Goal: Information Seeking & Learning: Learn about a topic

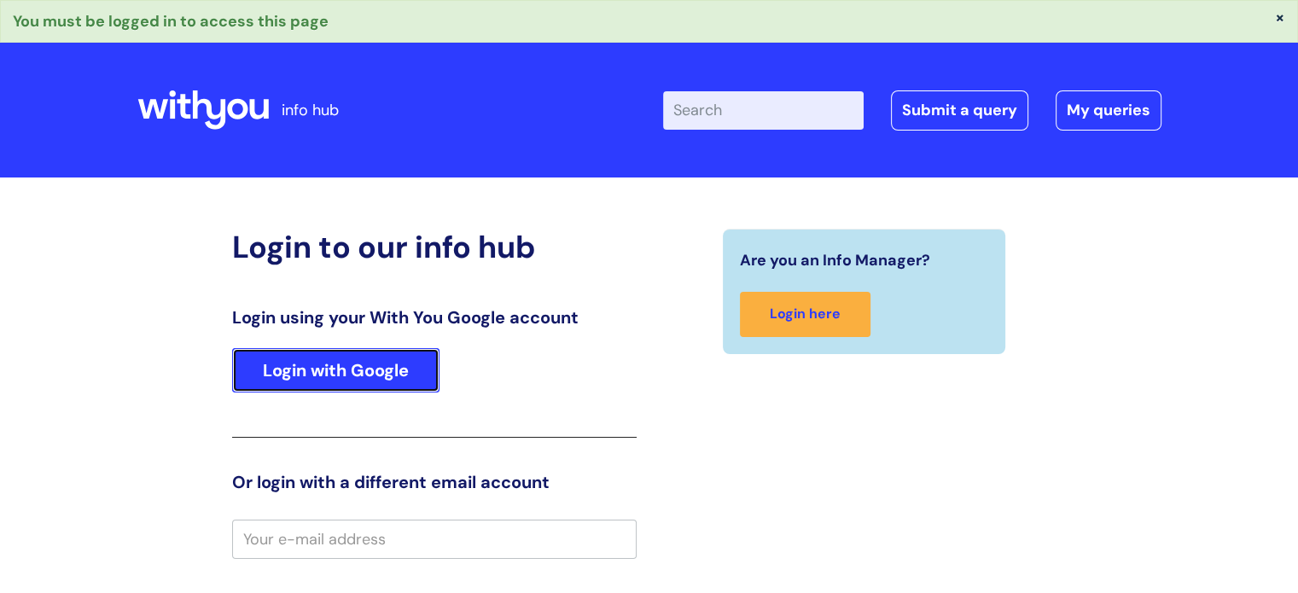
click at [335, 391] on link "Login with Google" at bounding box center [335, 370] width 207 height 44
click at [335, 352] on link "Login with Google" at bounding box center [335, 370] width 207 height 44
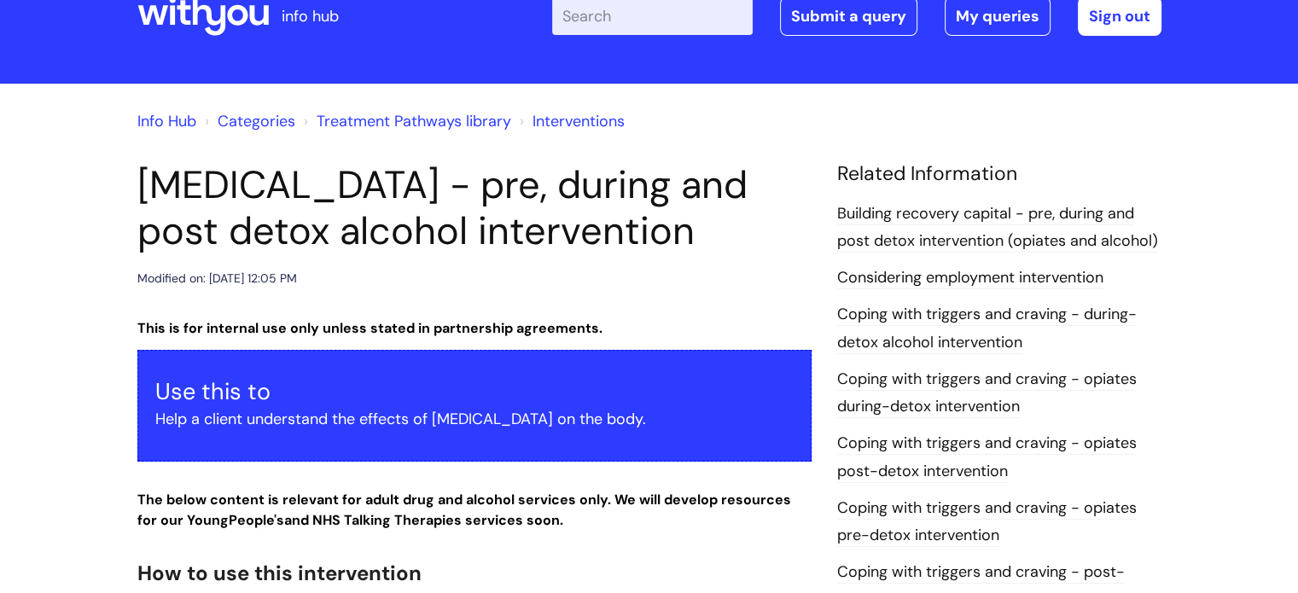
scroll to position [67, 0]
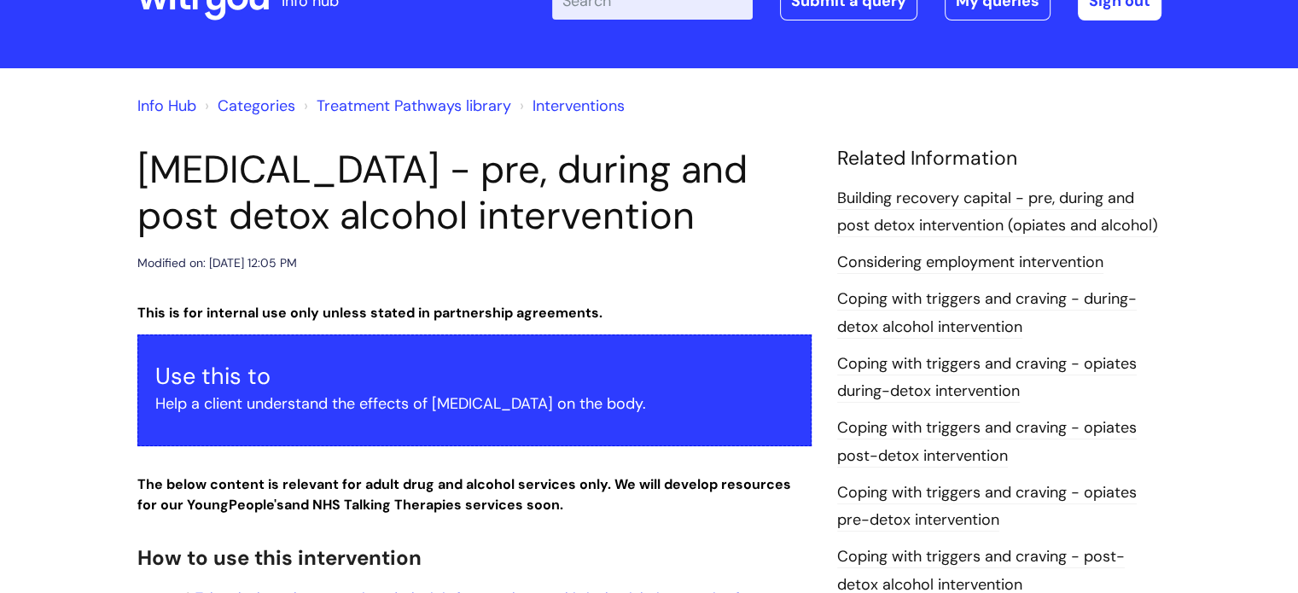
click at [604, 239] on h1 "[MEDICAL_DATA] - pre, during and post detox alcohol intervention" at bounding box center [474, 193] width 674 height 92
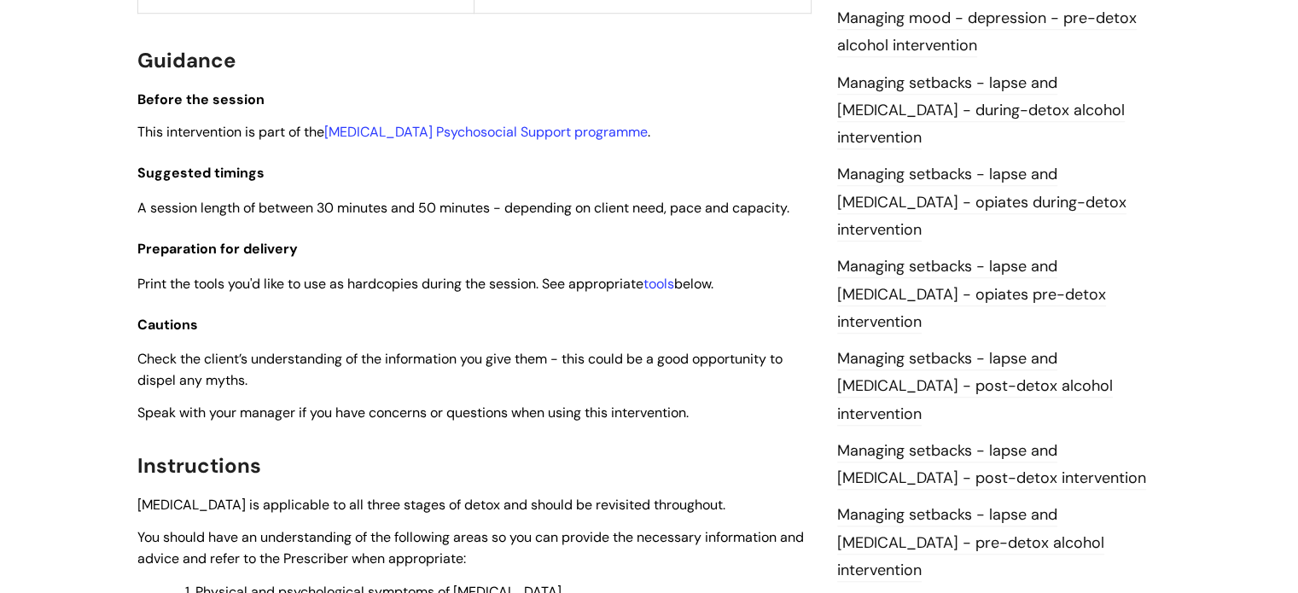
scroll to position [1316, 0]
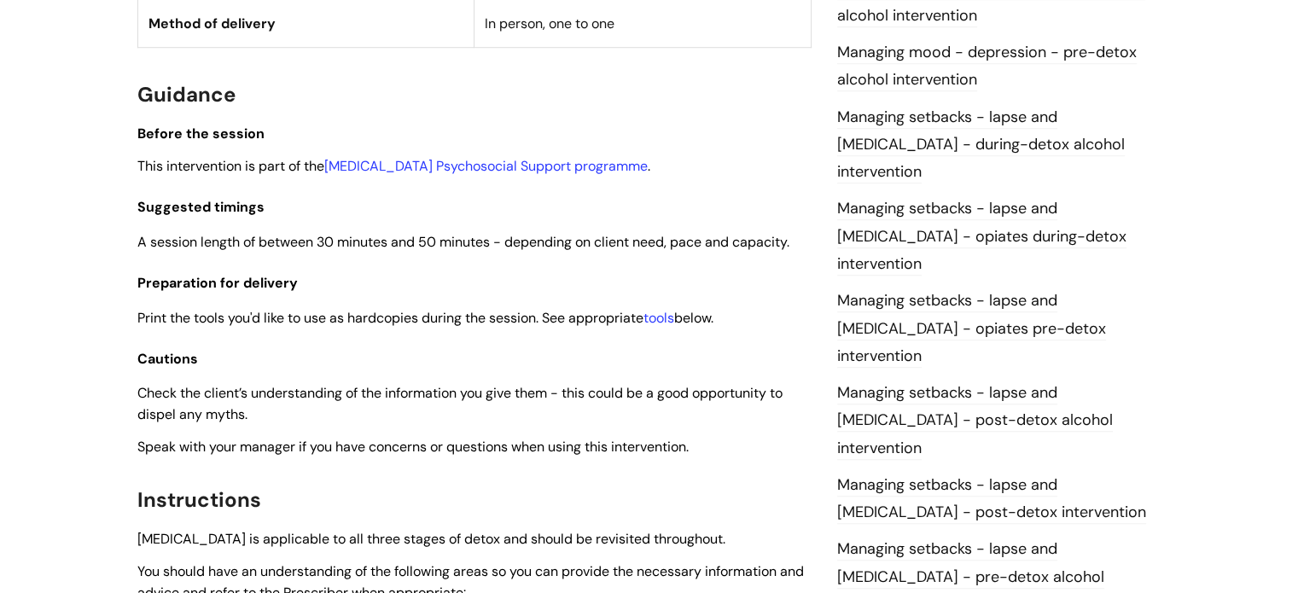
click at [918, 382] on link "Managing setbacks - lapse and relapse - post-detox alcohol intervention" at bounding box center [975, 421] width 276 height 78
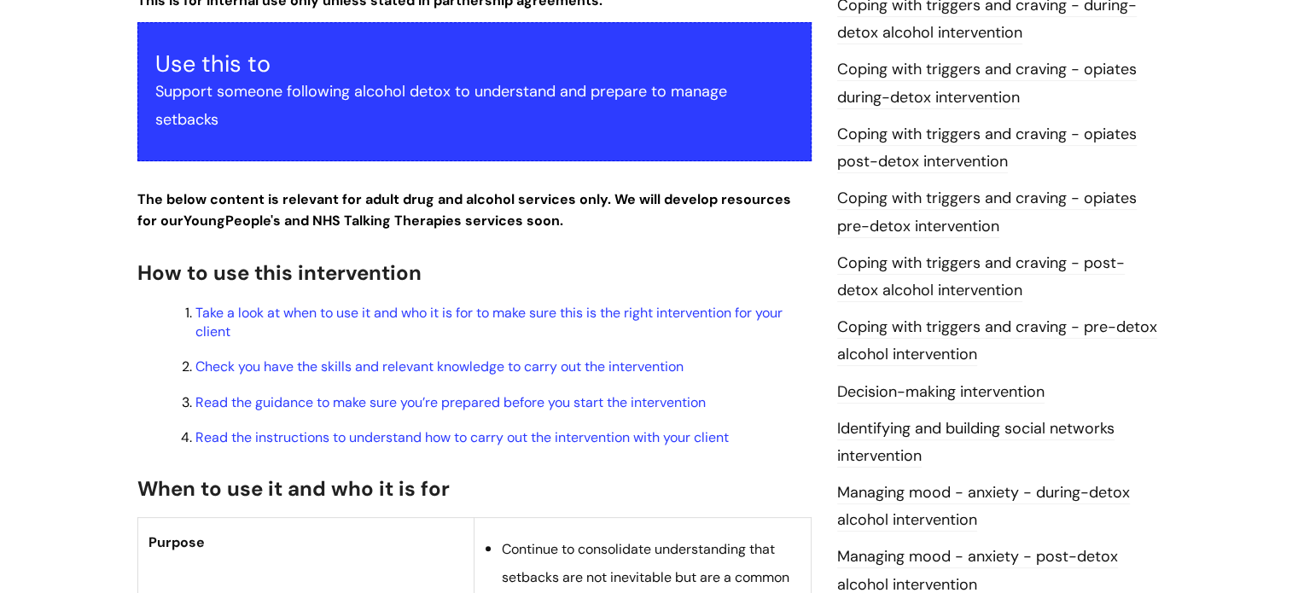
scroll to position [432, 0]
